Goal: Information Seeking & Learning: Learn about a topic

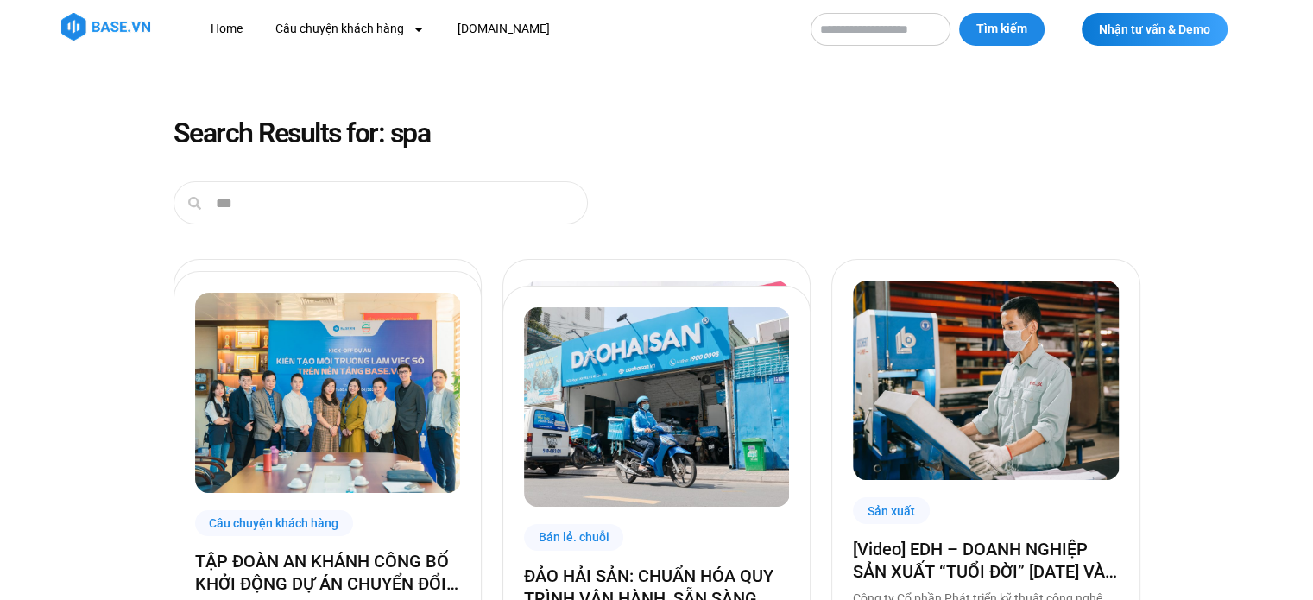
click at [878, 9] on header "Home Câu chuyện khách hàng Logistics Sản xuất Xây dựng F&B Dược Y tế Giáo dục B…" at bounding box center [656, 29] width 1313 height 59
click at [877, 24] on input "Tìm kiếm" at bounding box center [880, 29] width 140 height 33
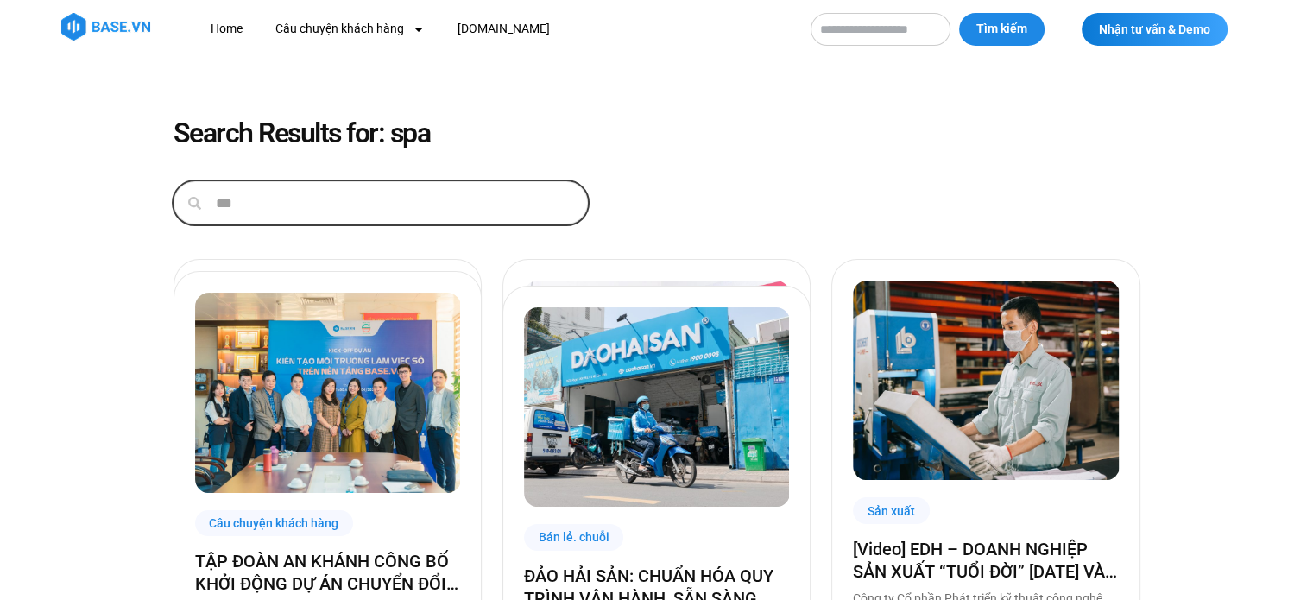
click at [300, 206] on input "***" at bounding box center [393, 202] width 385 height 41
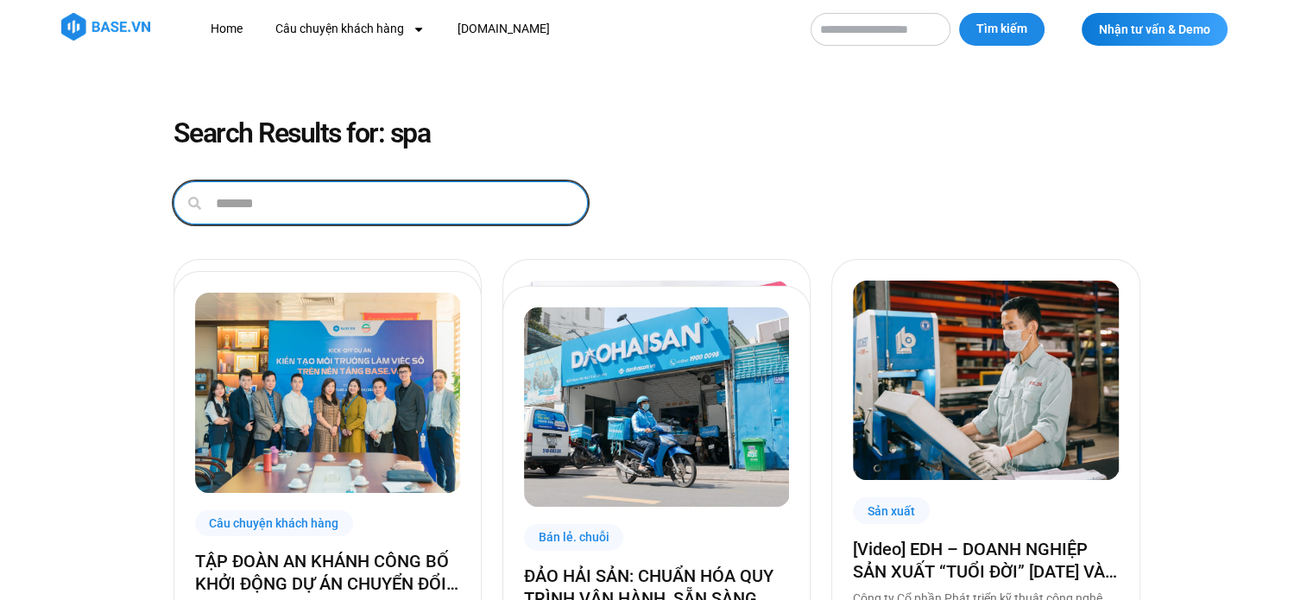
type input "*******"
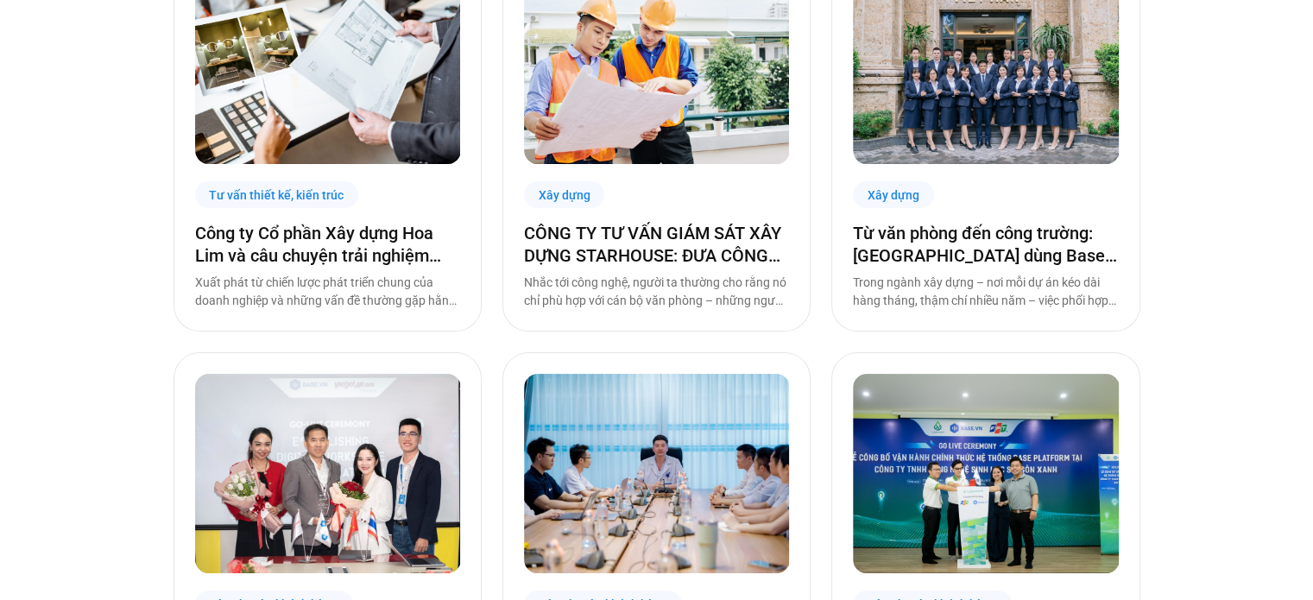
scroll to position [345, 0]
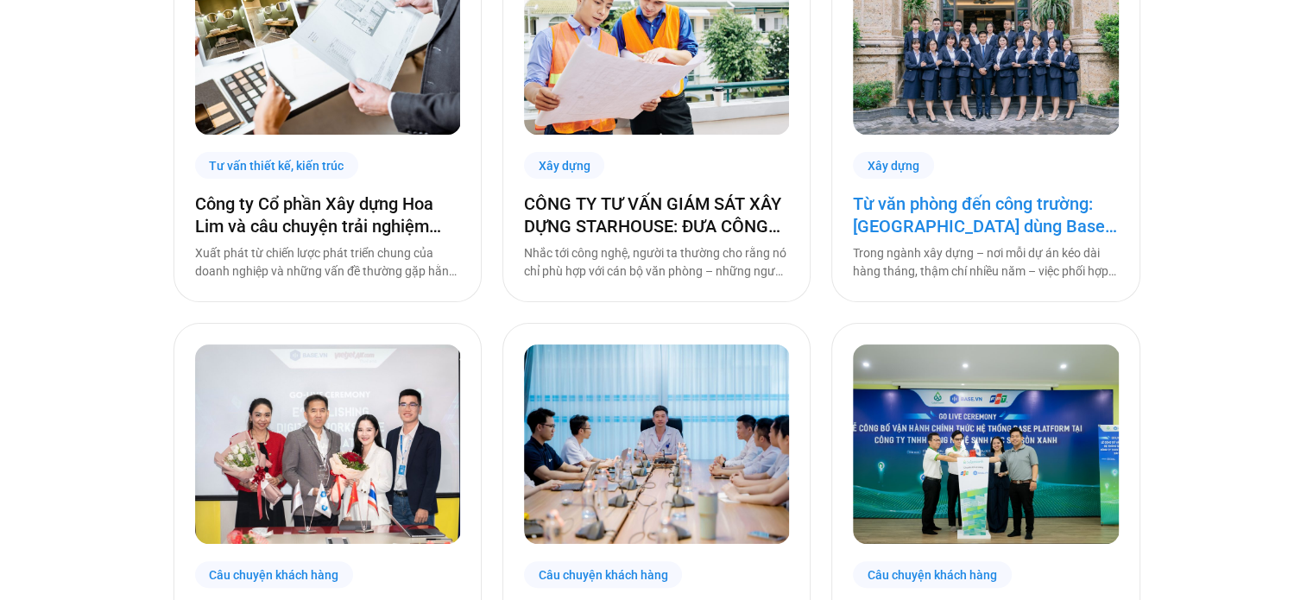
click at [946, 217] on link "Từ văn phòng đến công trường: Việt Hàn dùng Base số hóa hệ thống quản trị" at bounding box center [985, 214] width 265 height 45
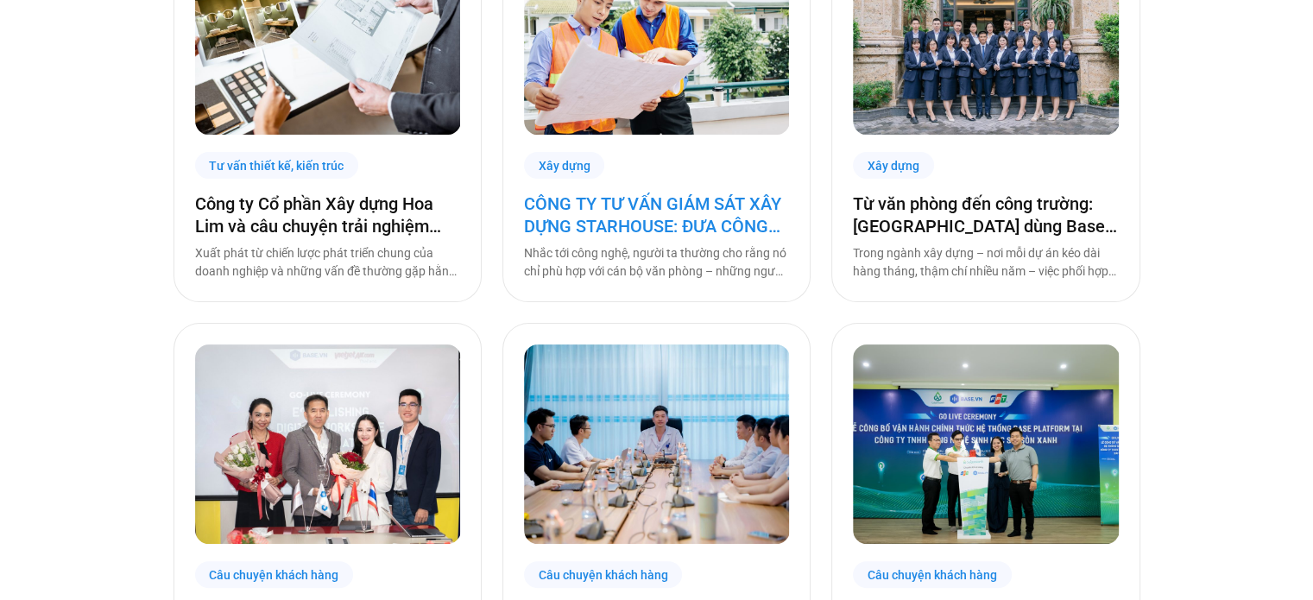
click at [665, 221] on link "CÔNG TY TƯ VẤN GIÁM SÁT XÂY DỰNG STARHOUSE: ĐƯA CÔNG NGHỆ ĐẾN VỚI NHÂN SỰ TẠI C…" at bounding box center [656, 214] width 265 height 45
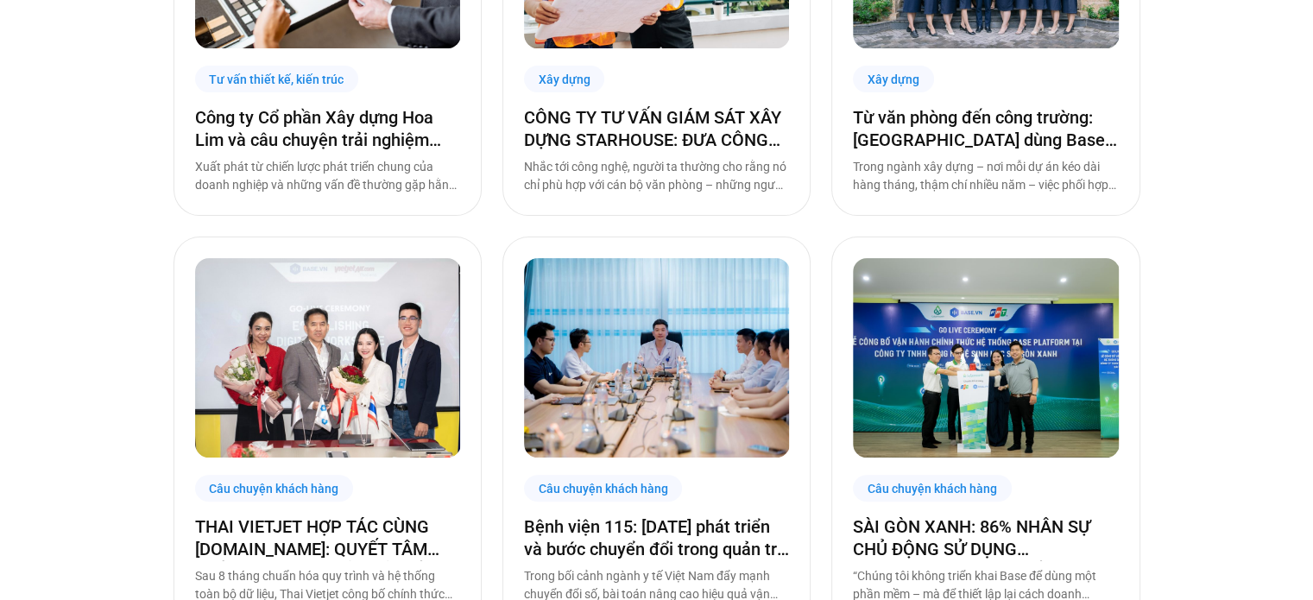
scroll to position [86, 0]
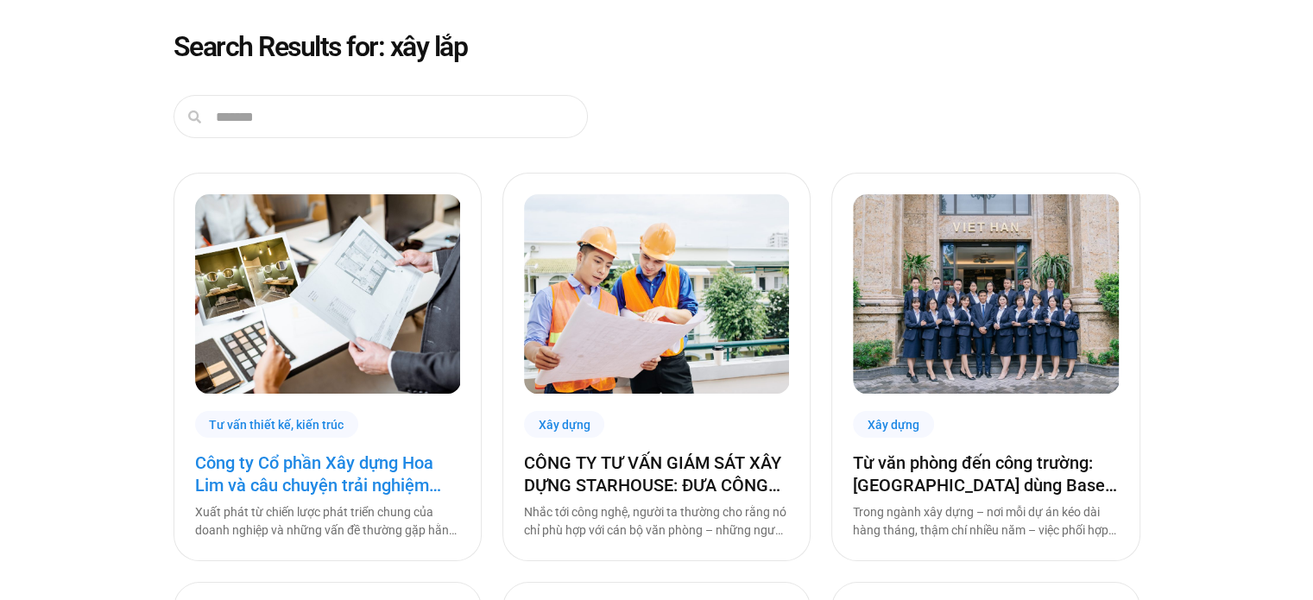
click at [286, 477] on link "Công ty Cổ phần Xây dựng Hoa Lim và câu chuyện trải nghiệm công nghệ cùng Base …" at bounding box center [327, 473] width 265 height 45
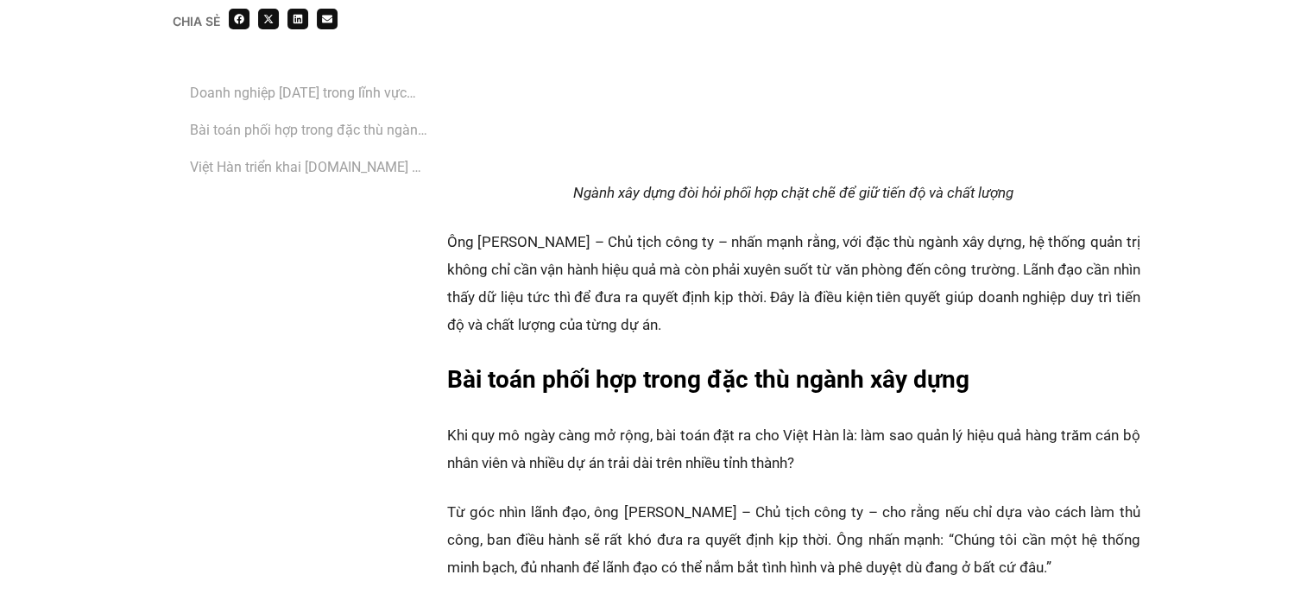
scroll to position [1726, 0]
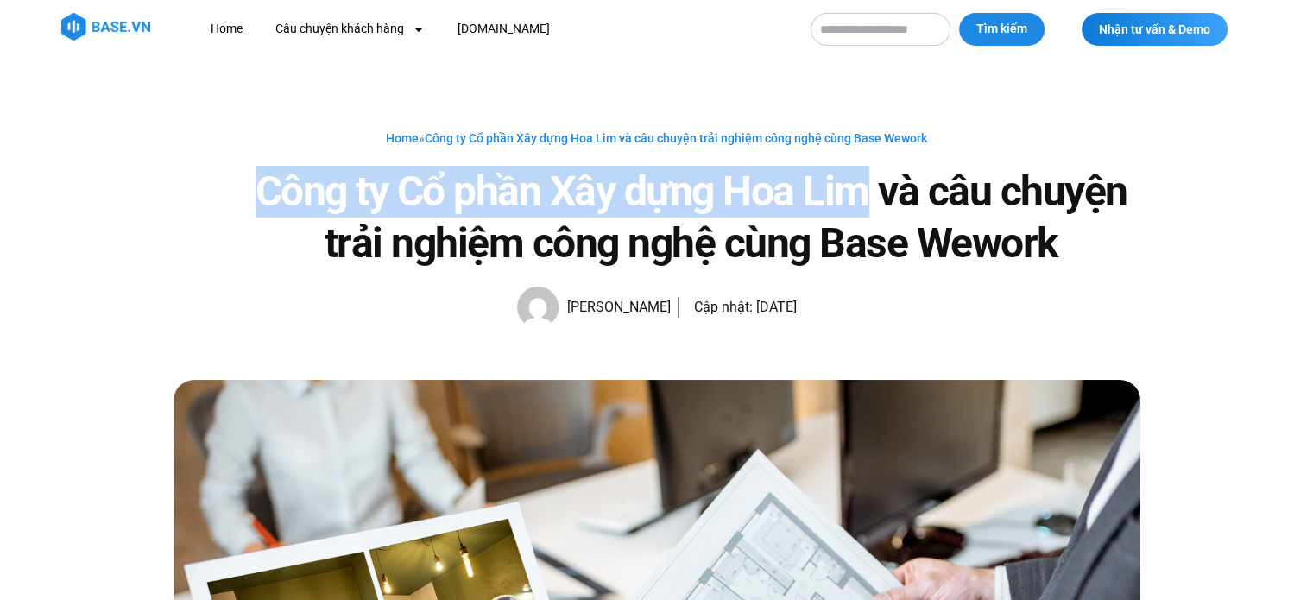
drag, startPoint x: 255, startPoint y: 187, endPoint x: 867, endPoint y: 210, distance: 612.2
click at [867, 210] on h1 "Công ty Cổ phần Xây dựng Hoa Lim và câu chuyện trải nghiệm công nghệ cùng Base …" at bounding box center [690, 218] width 897 height 104
copy h1 "Công ty Cổ phần Xây dựng Hoa Lim"
